Goal: Information Seeking & Learning: Learn about a topic

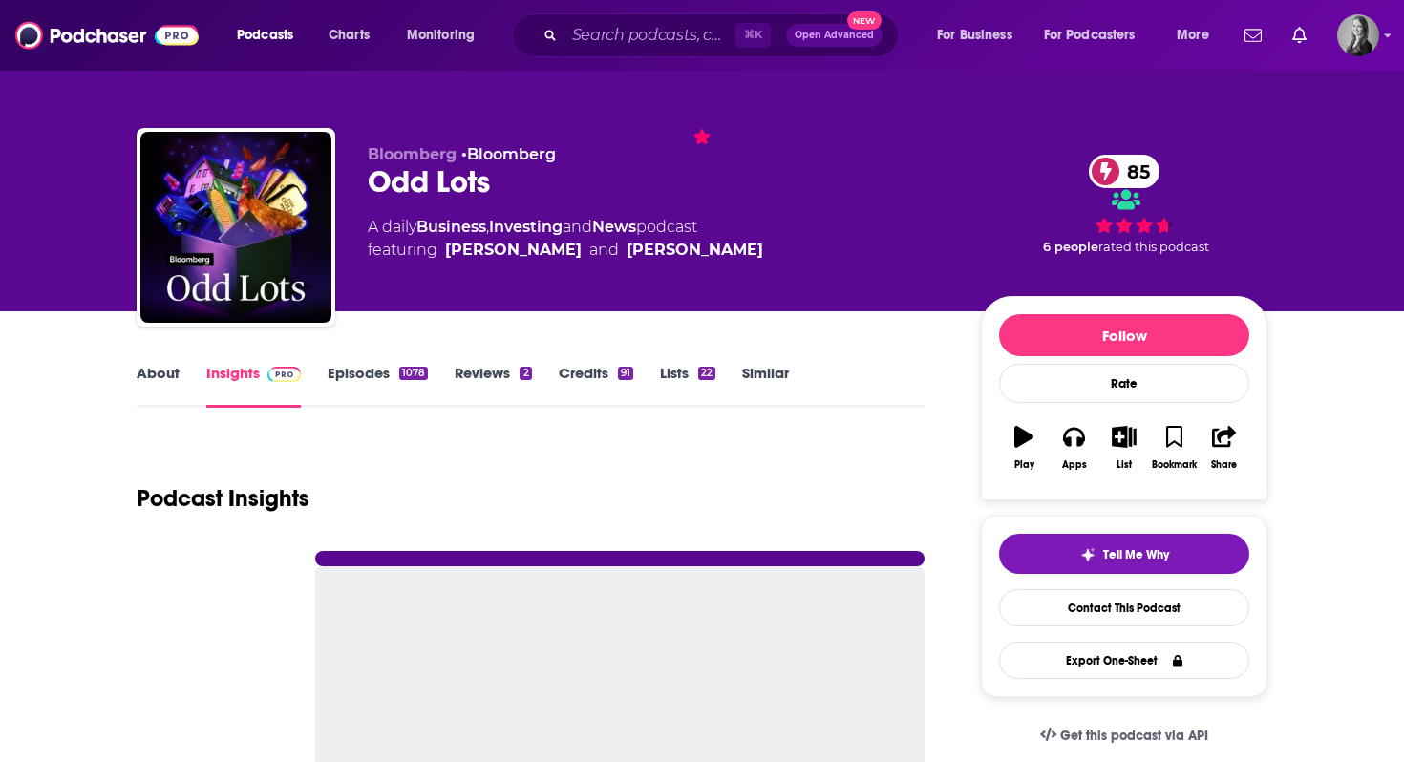
click at [354, 369] on link "Episodes 1078" at bounding box center [378, 386] width 100 height 44
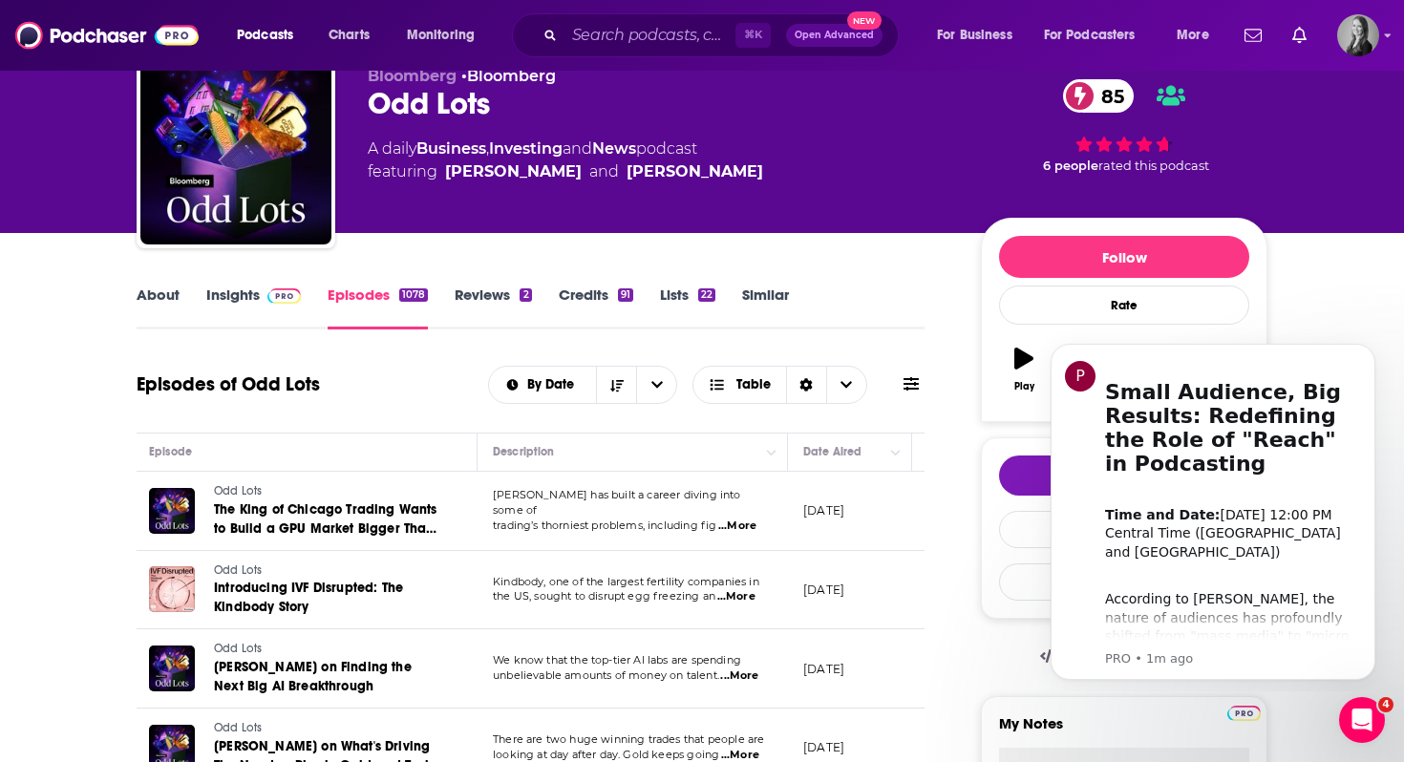
scroll to position [0, 54]
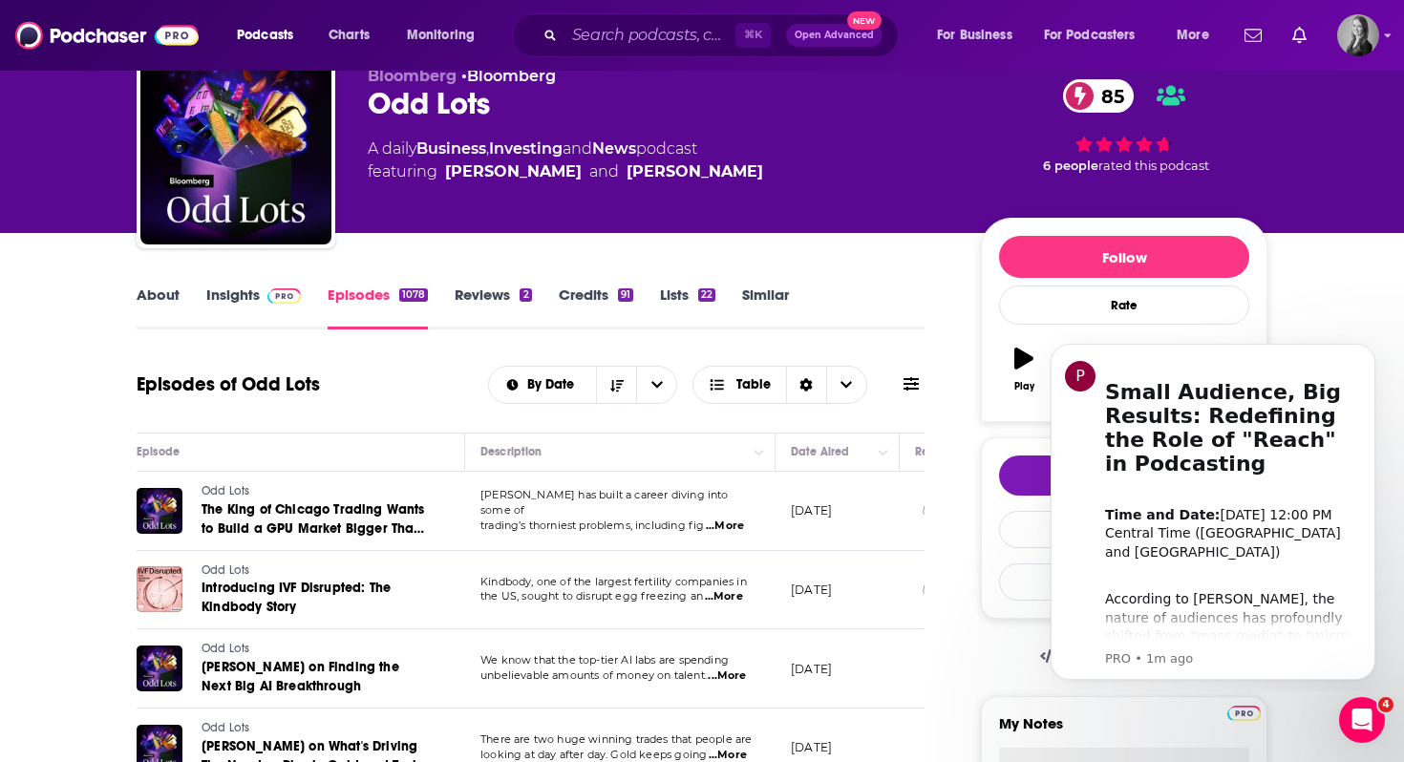
click at [732, 522] on span "...More" at bounding box center [725, 526] width 38 height 15
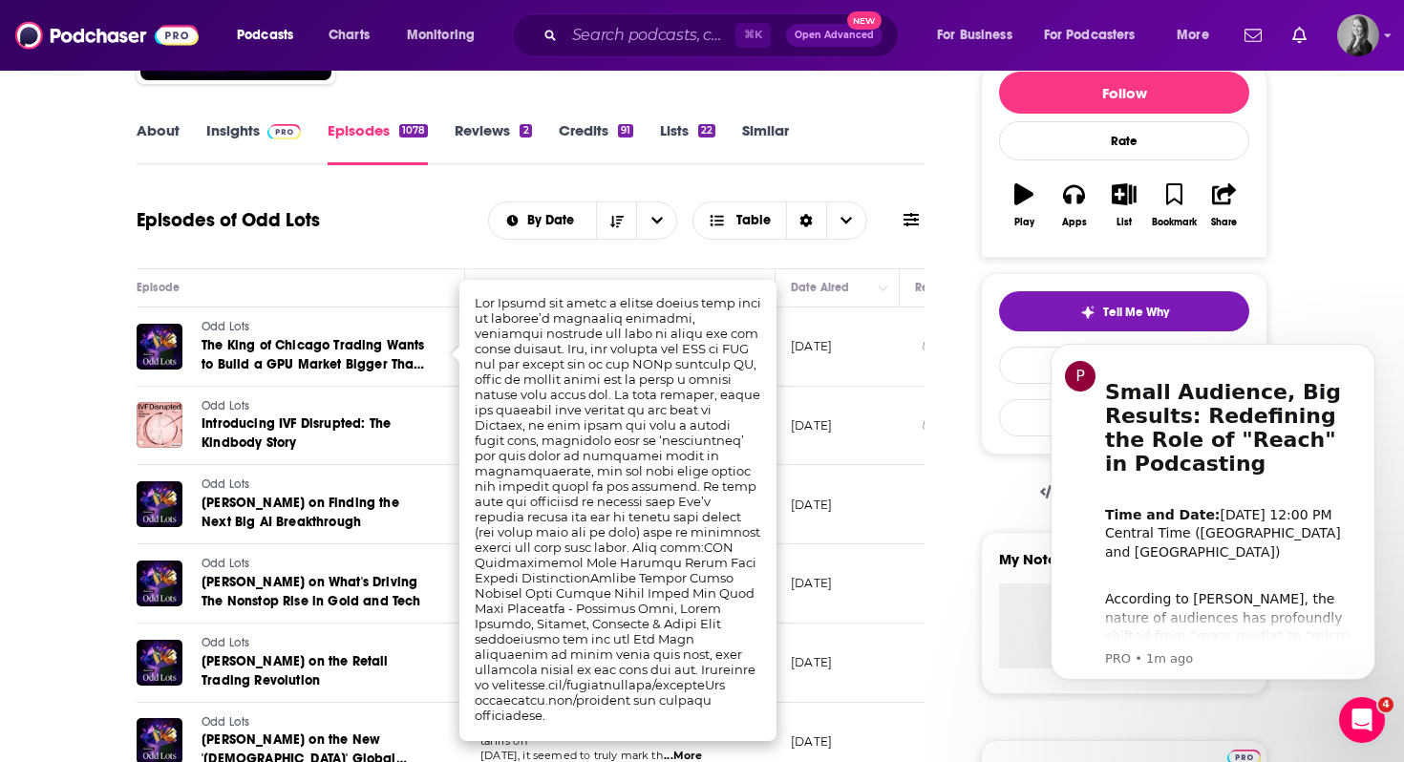
scroll to position [247, 0]
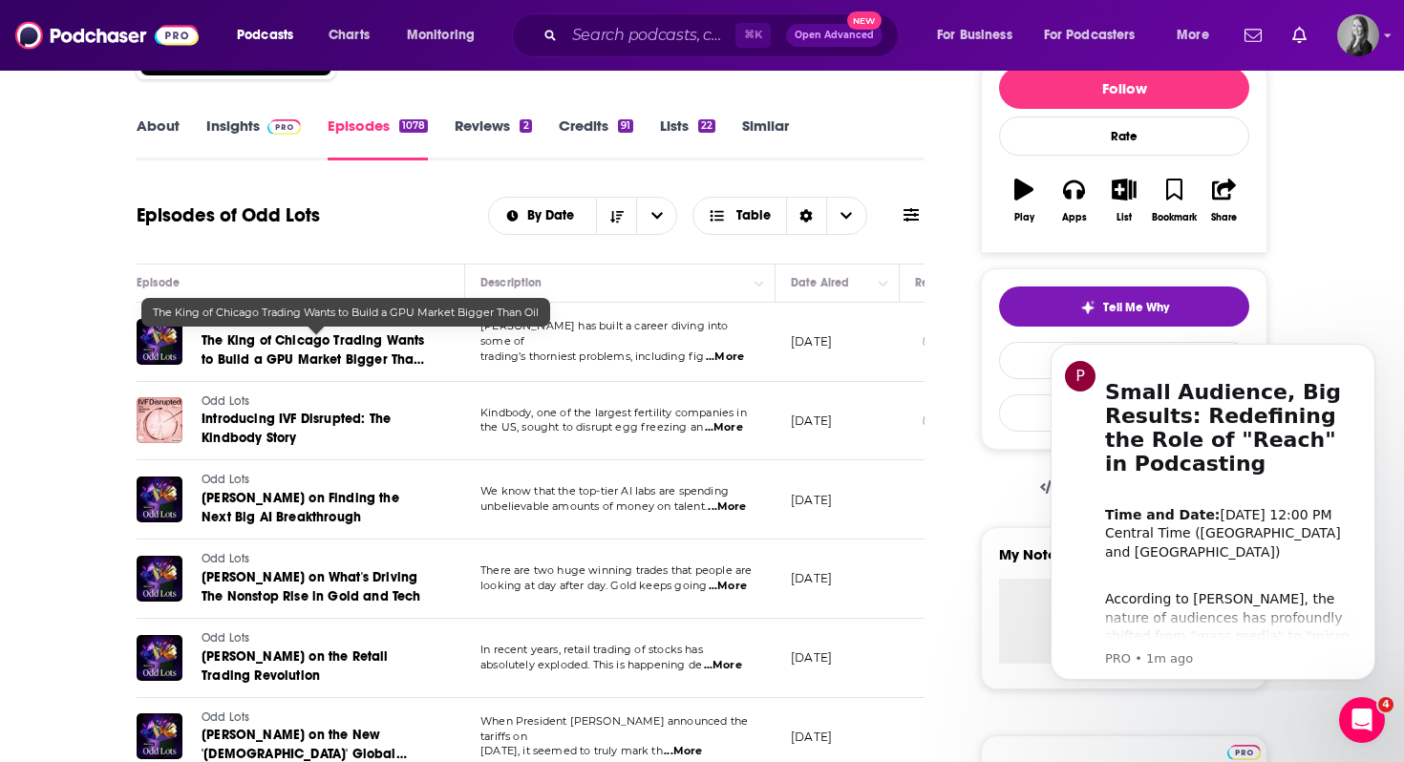
click at [371, 356] on span "The King of Chicago Trading Wants to Build a GPU Market Bigger Than Oil" at bounding box center [314, 359] width 224 height 54
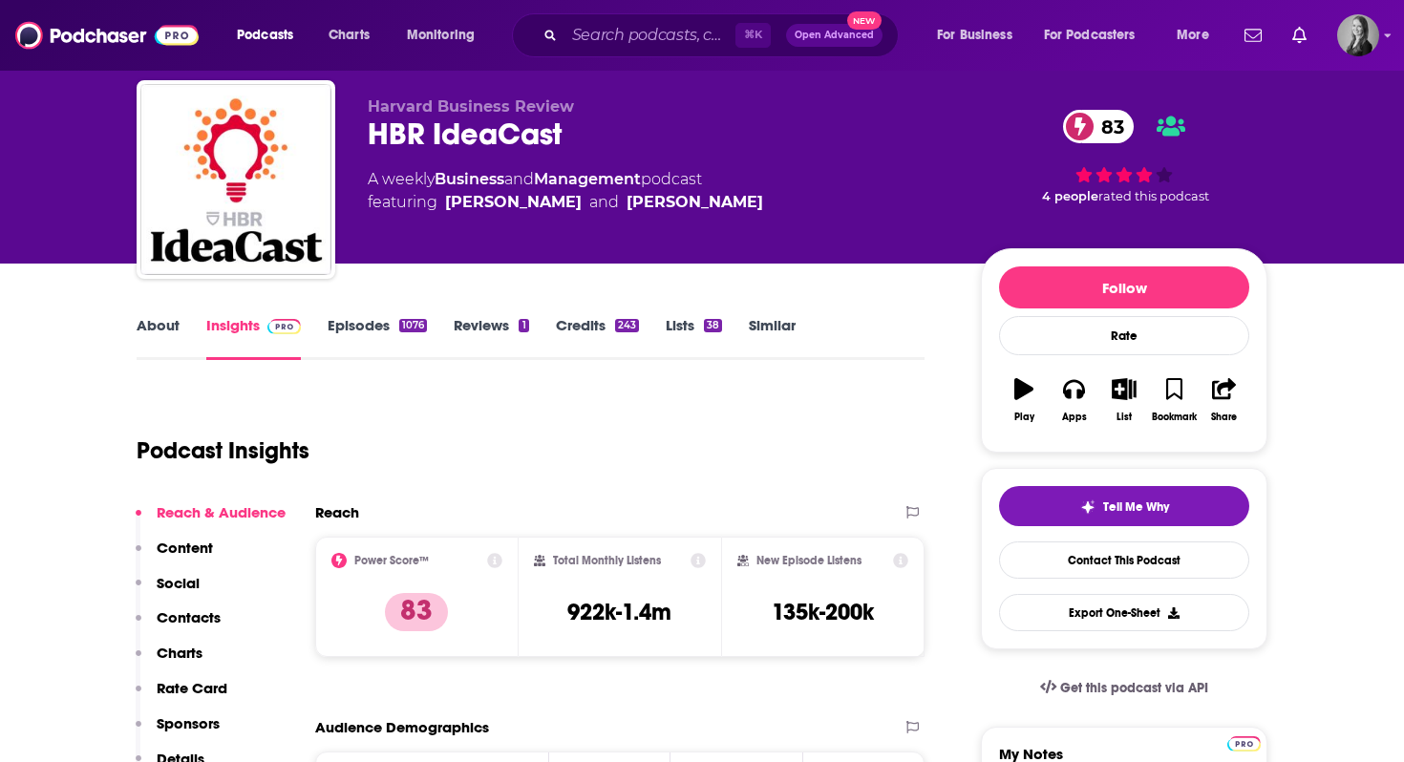
scroll to position [59, 0]
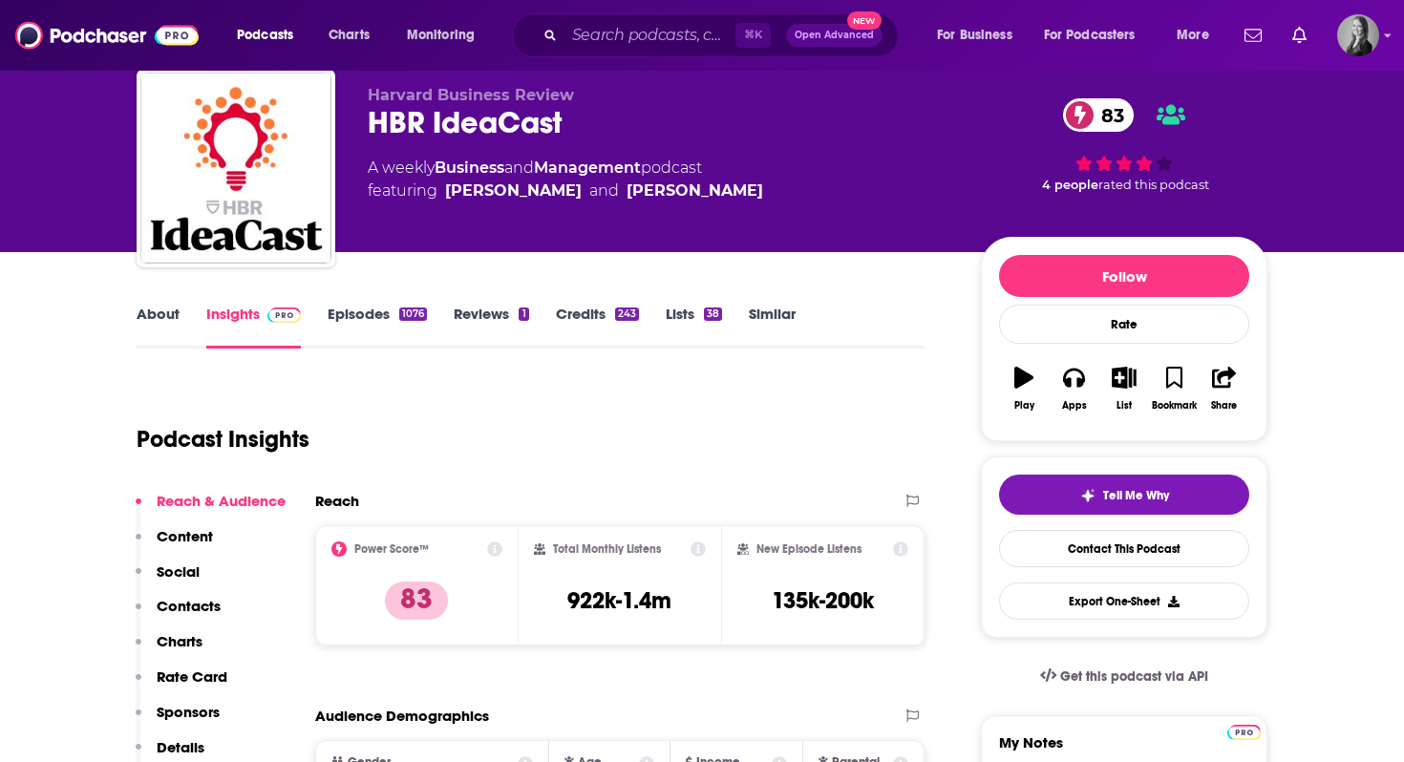
click at [364, 316] on link "Episodes 1076" at bounding box center [377, 327] width 99 height 44
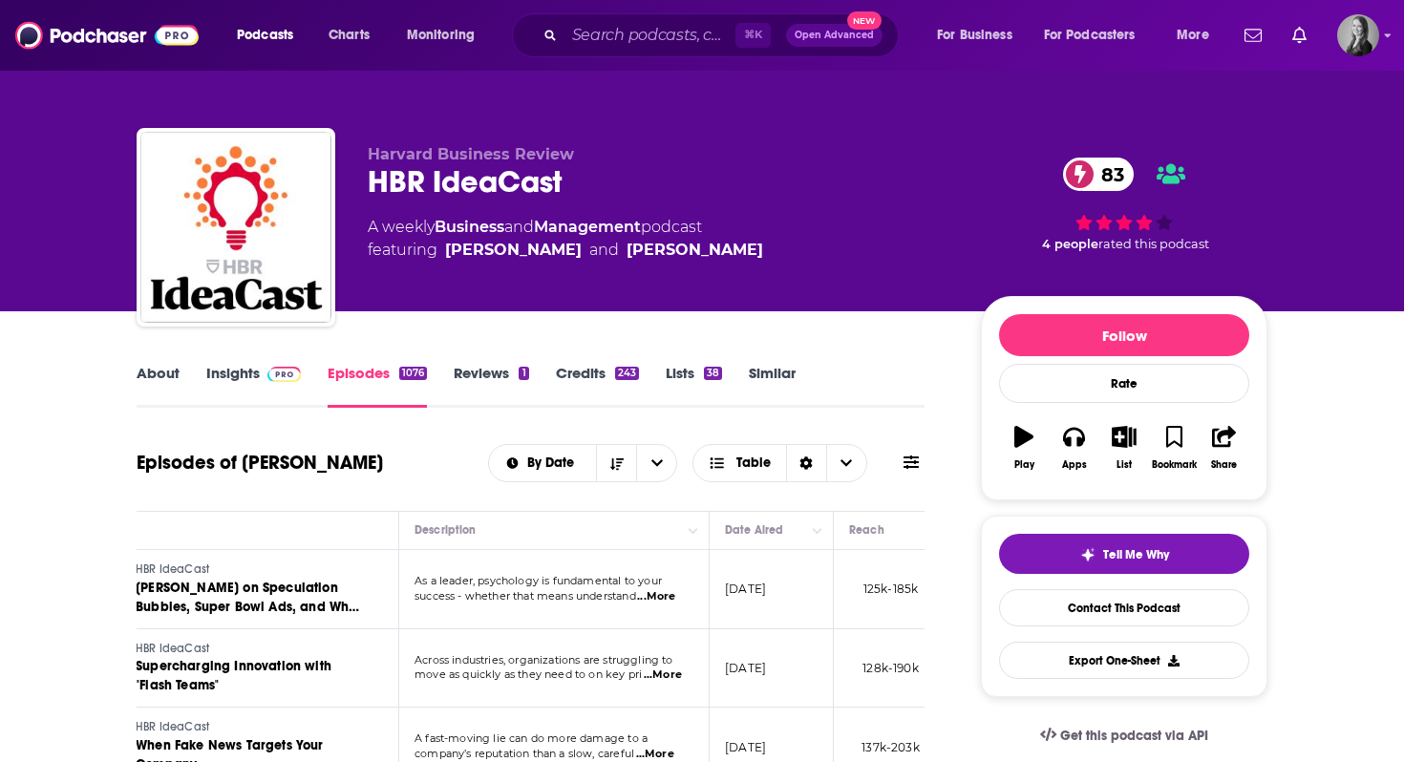
scroll to position [0, 120]
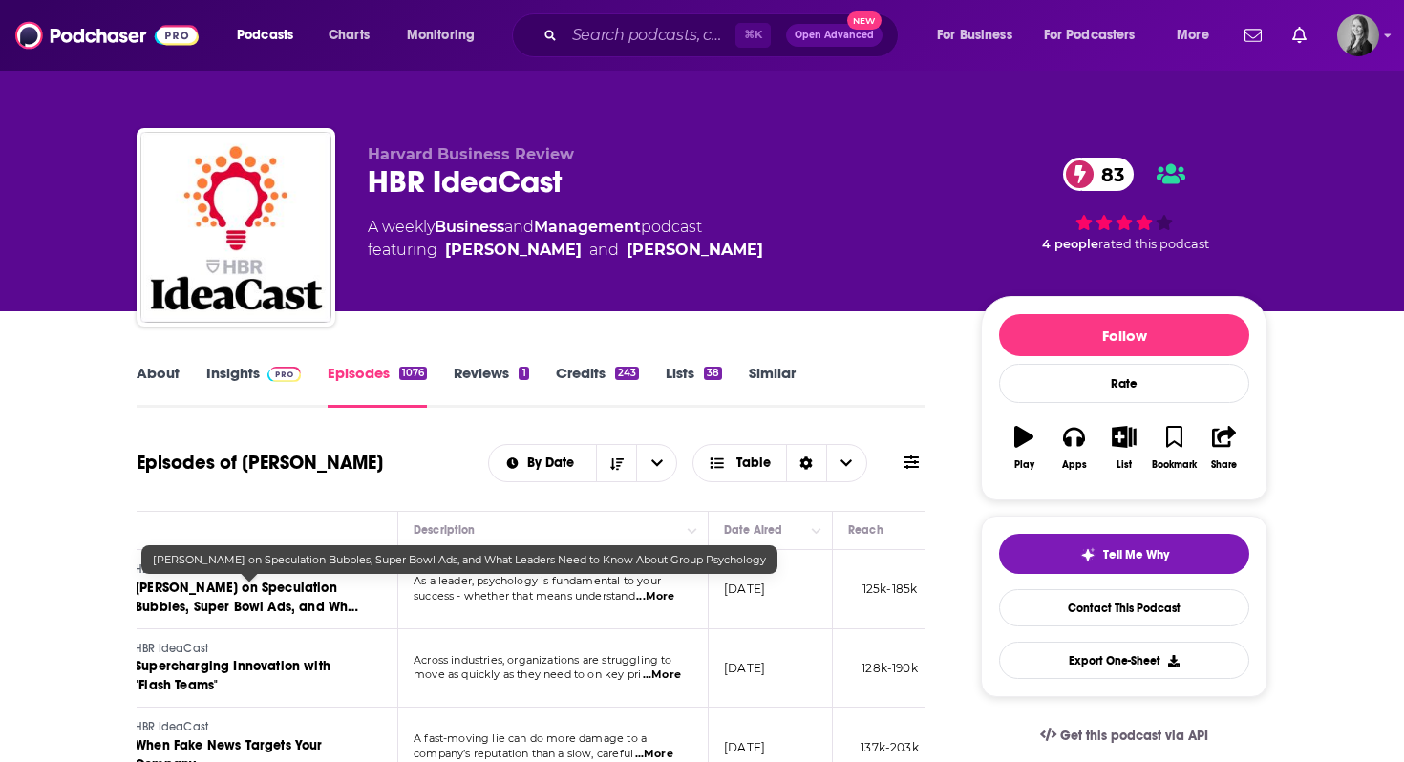
click at [298, 615] on span "Steven Pinker on Speculation Bubbles, Super Bowl Ads, and What Leaders Need to …" at bounding box center [248, 617] width 226 height 74
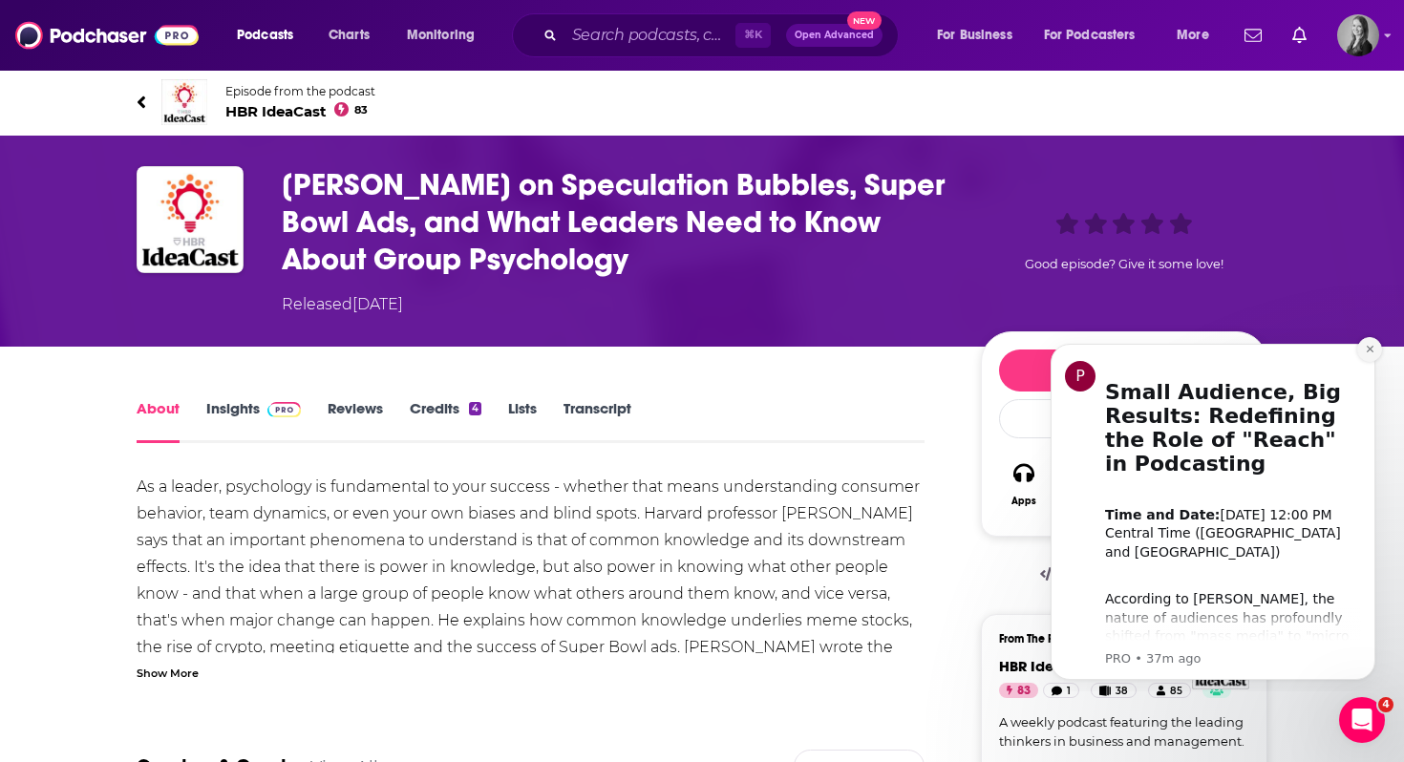
click at [1376, 359] on button "Dismiss notification" at bounding box center [1370, 349] width 25 height 25
